Goal: Task Accomplishment & Management: Manage account settings

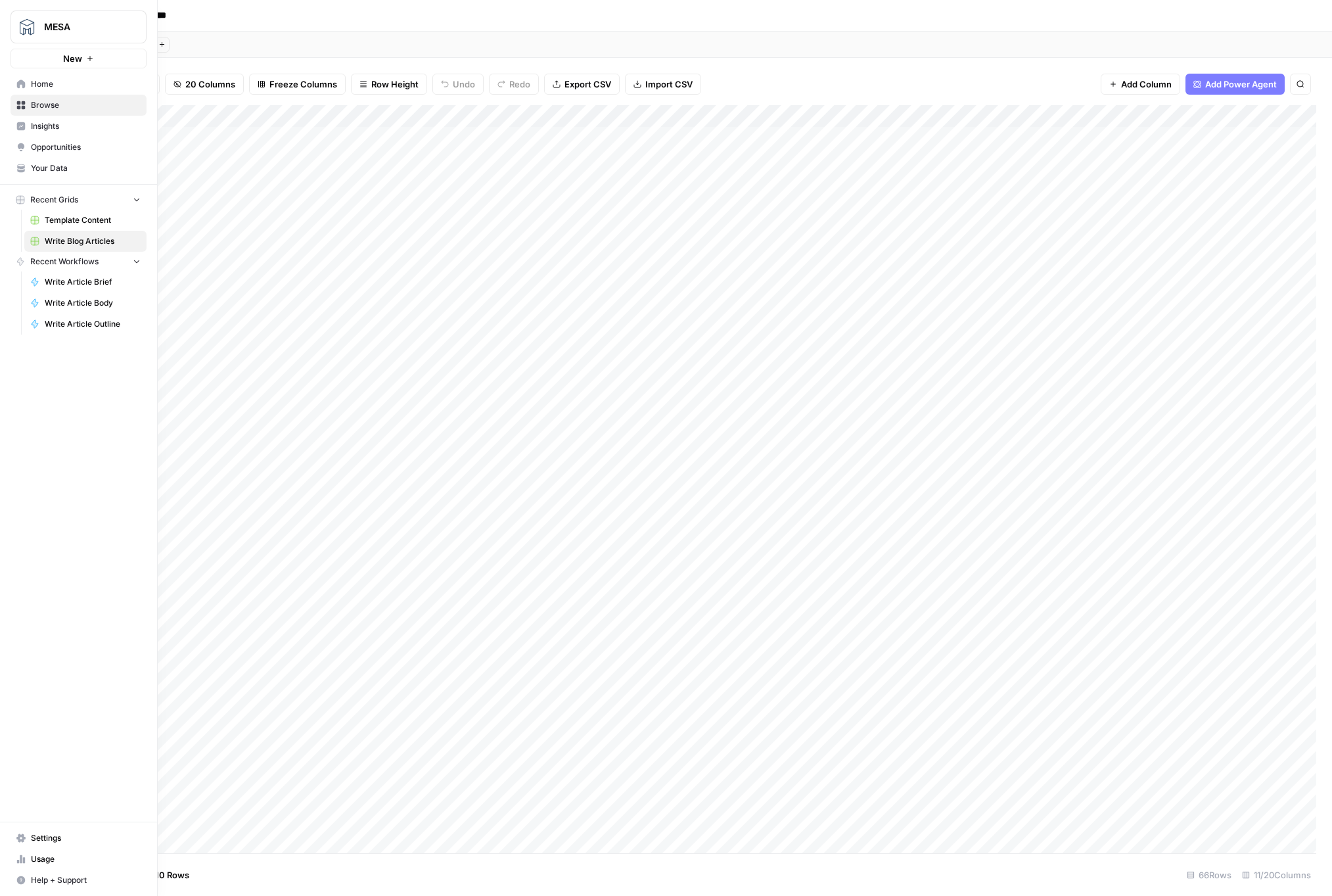
click at [96, 844] on link "Settings" at bounding box center [79, 838] width 136 height 21
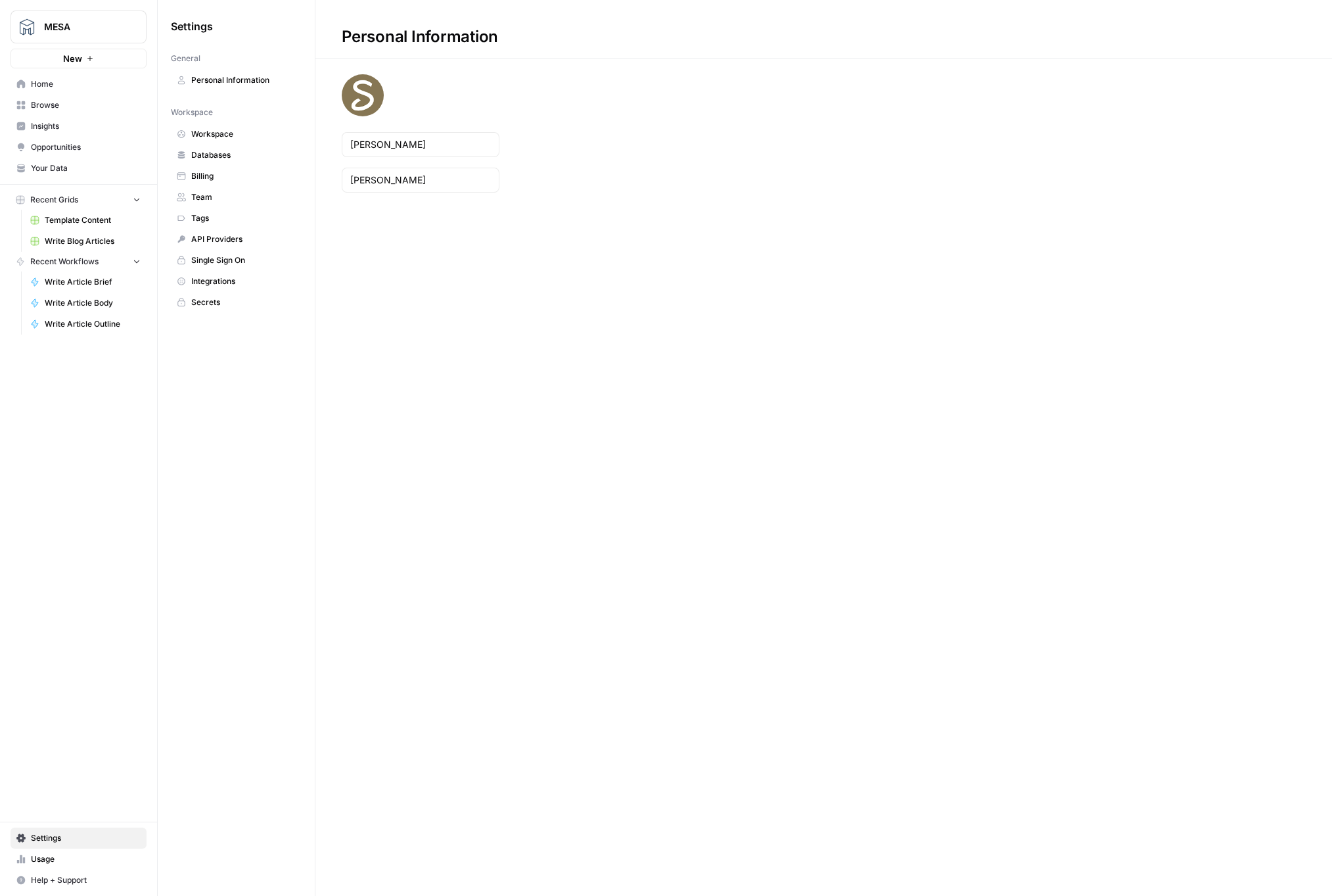
click at [221, 181] on span "Billing" at bounding box center [243, 176] width 105 height 12
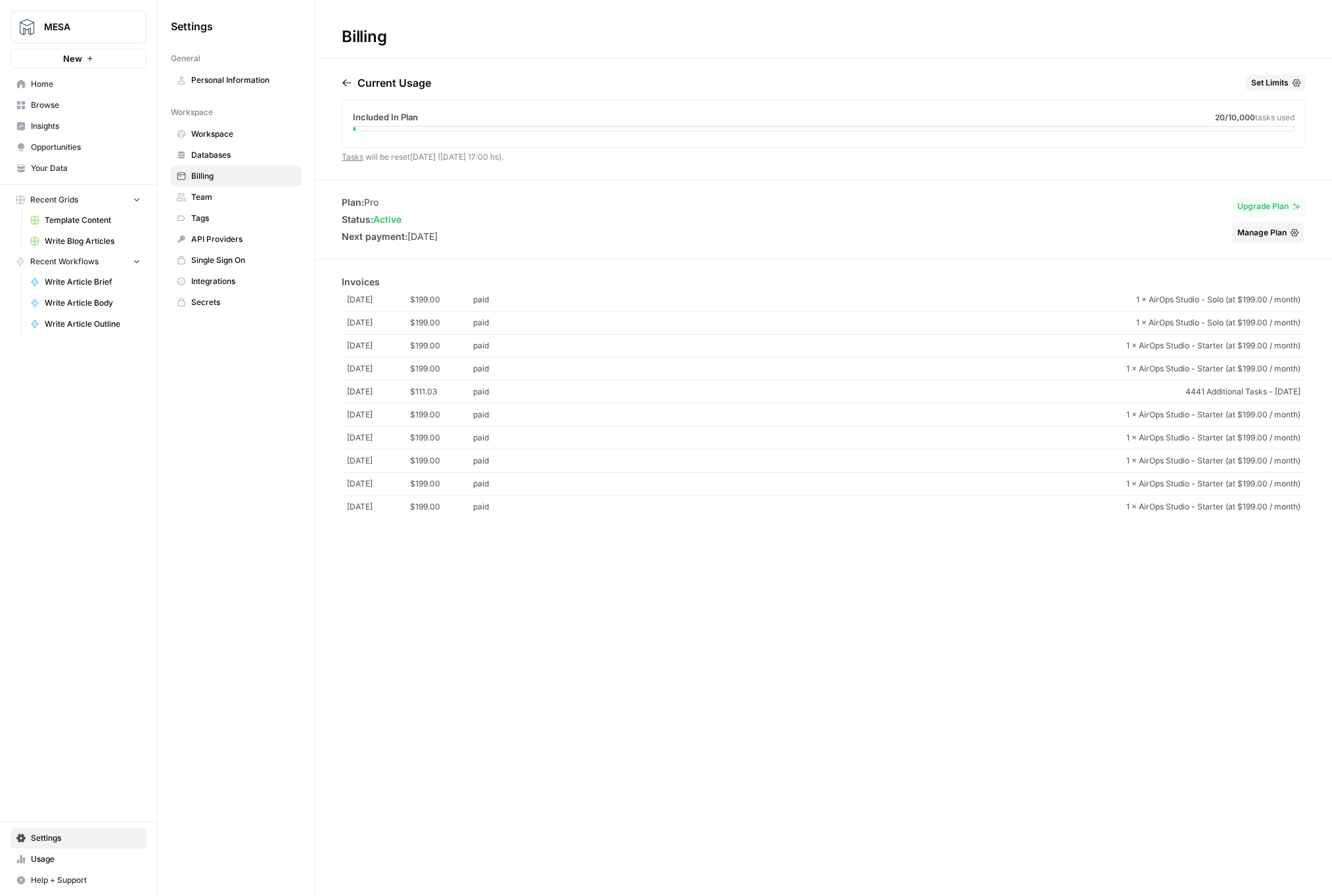
click at [86, 127] on span "Insights" at bounding box center [86, 126] width 110 height 12
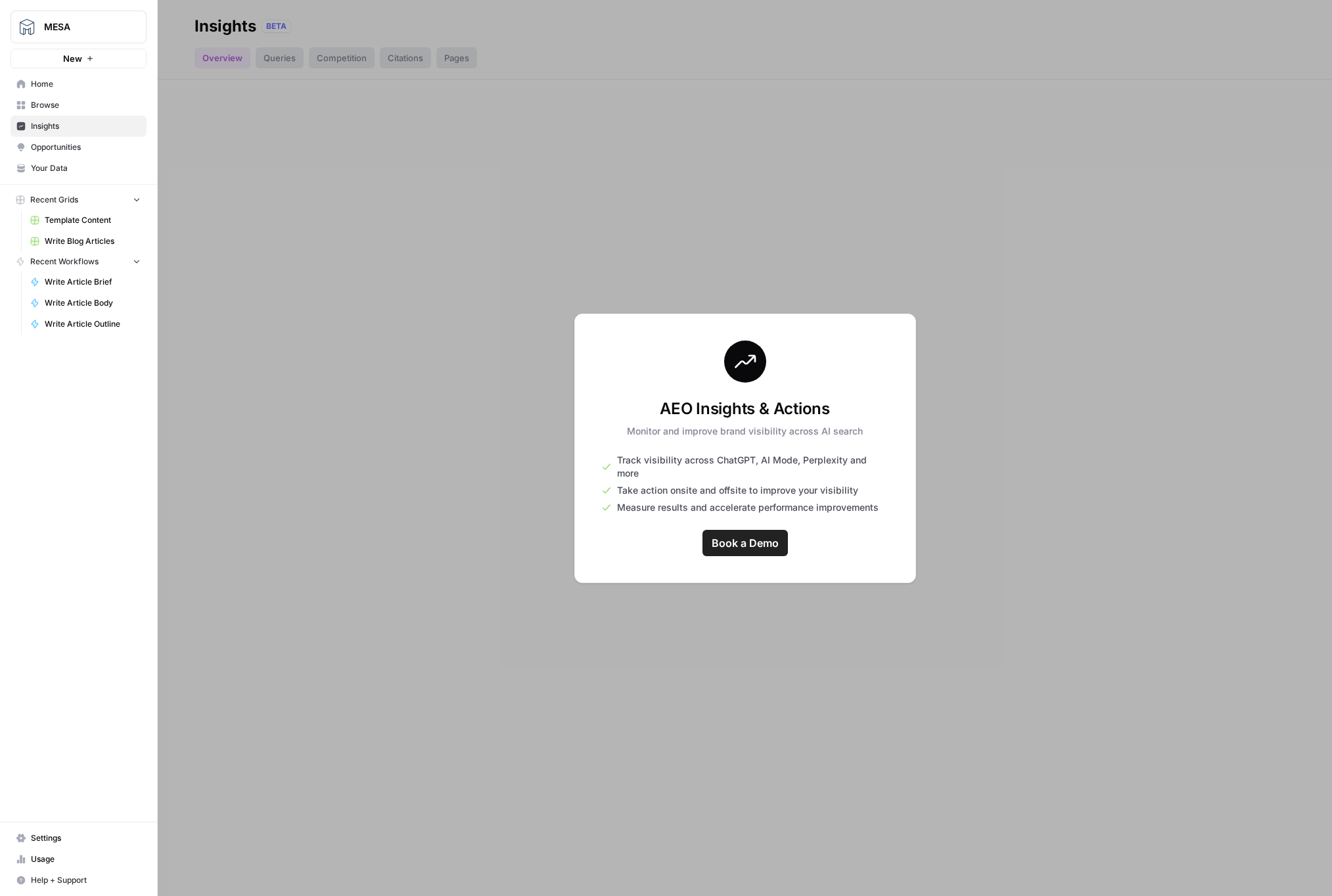
click at [91, 144] on span "Opportunities" at bounding box center [86, 146] width 110 height 12
click at [82, 100] on span "Browse" at bounding box center [86, 105] width 110 height 12
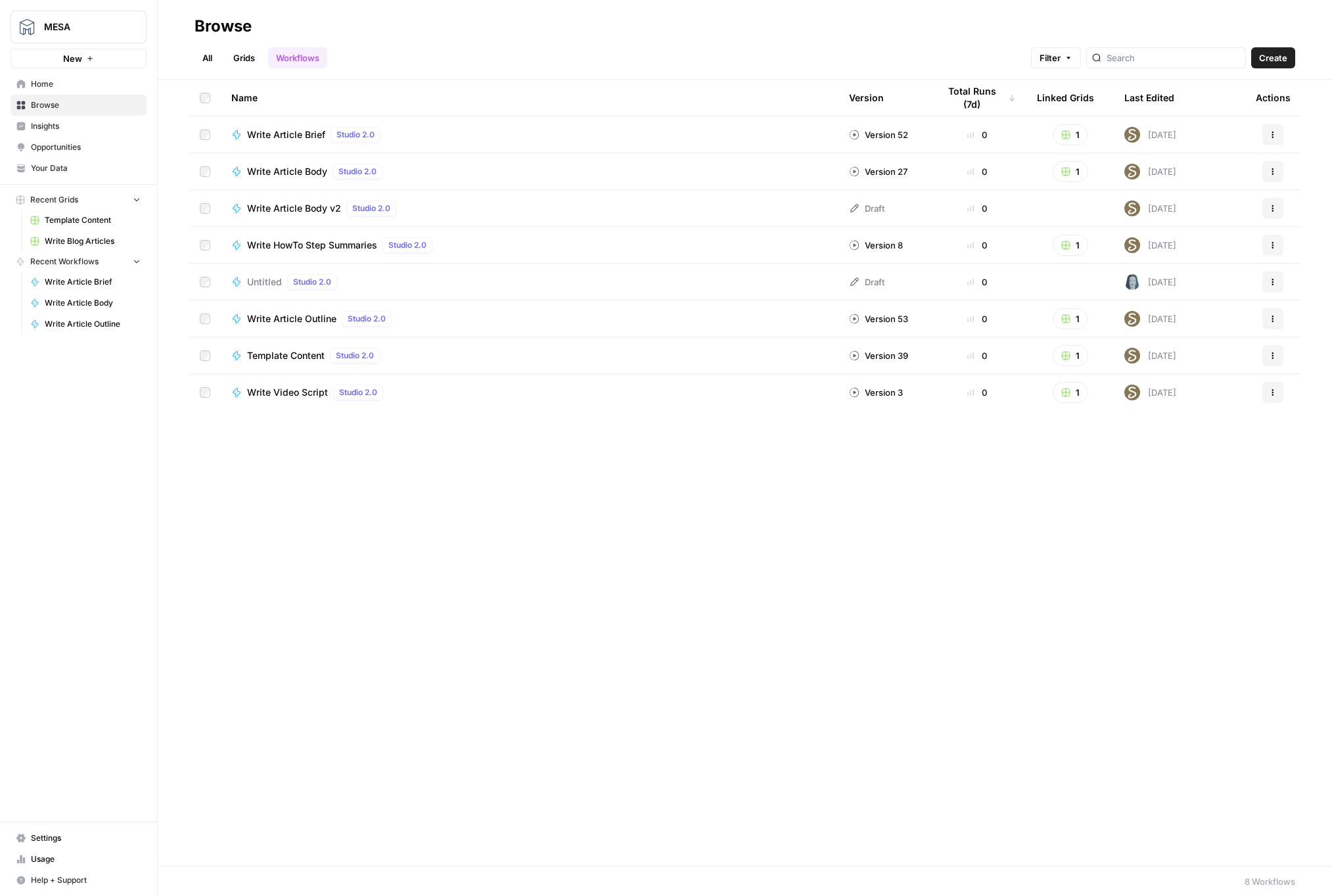
click at [45, 838] on span "Settings" at bounding box center [86, 838] width 110 height 12
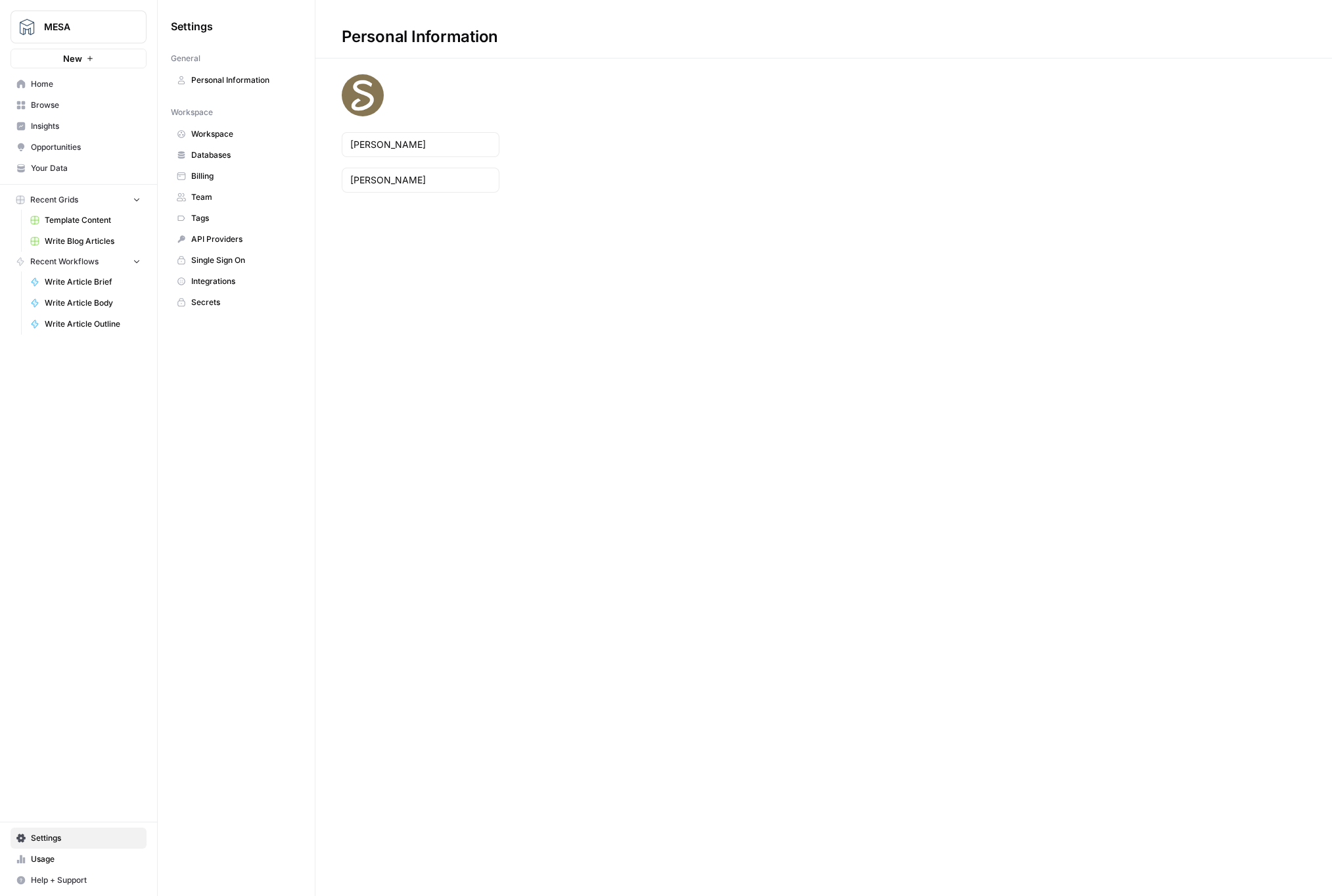
click at [214, 183] on link "Billing" at bounding box center [237, 176] width 131 height 21
